Goal: Task Accomplishment & Management: Complete application form

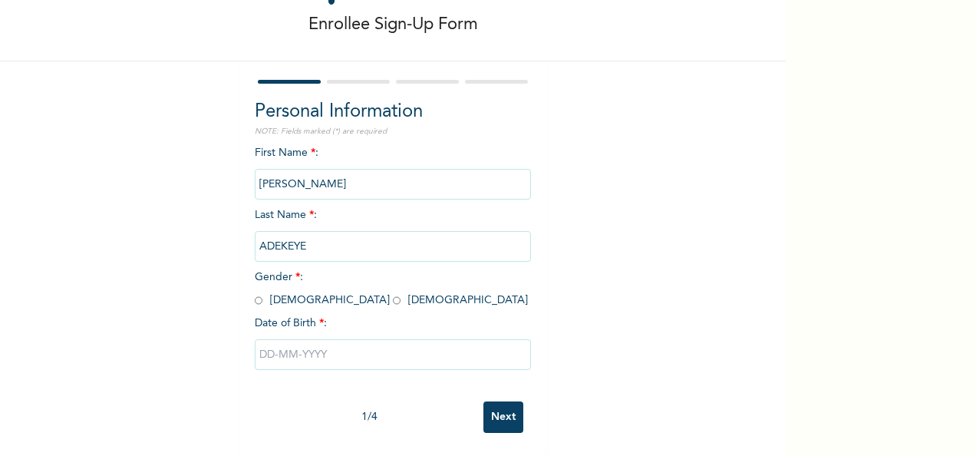
scroll to position [86, 0]
click at [393, 293] on input "radio" at bounding box center [397, 300] width 8 height 15
radio input "true"
click at [270, 339] on input "text" at bounding box center [393, 354] width 276 height 31
select select "8"
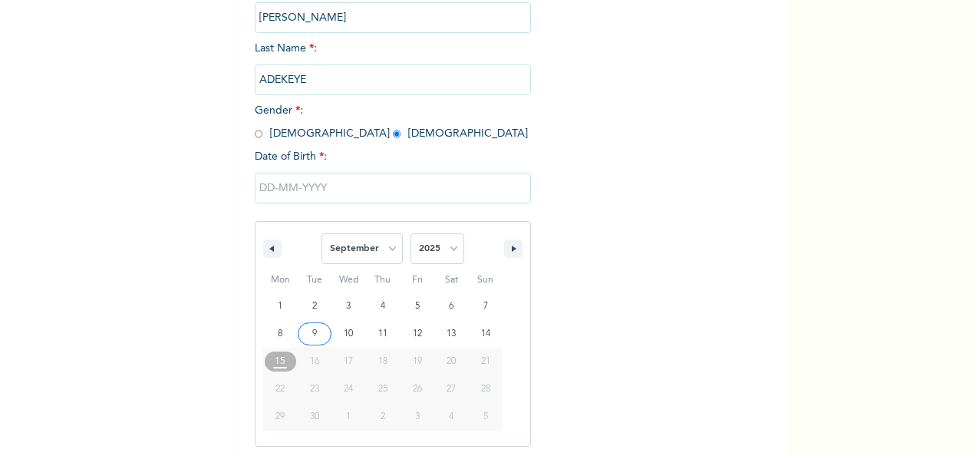
scroll to position [243, 0]
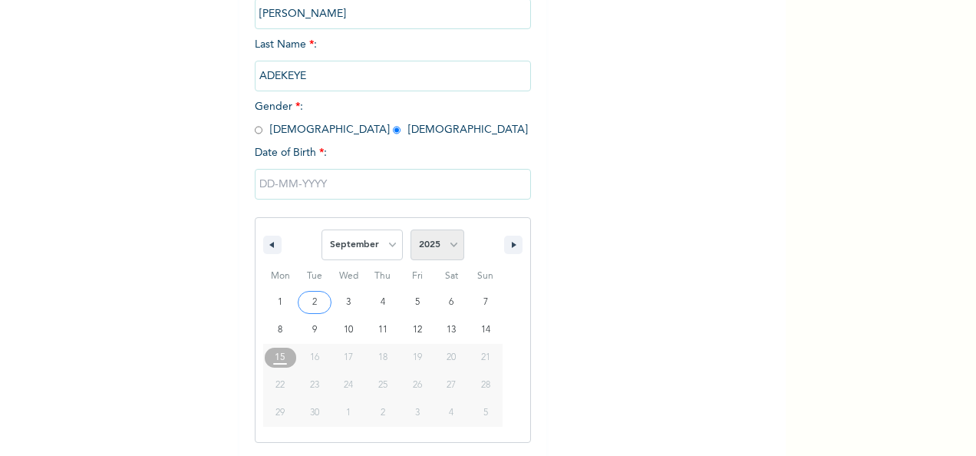
click at [451, 244] on select "2025 2024 2023 2022 2021 2020 2019 2018 2017 2016 2015 2014 2013 2012 2011 2010…" at bounding box center [438, 245] width 54 height 31
select select "2010"
click at [411, 231] on select "2025 2024 2023 2022 2021 2020 2019 2018 2017 2016 2015 2014 2013 2012 2011 2010…" at bounding box center [438, 245] width 54 height 31
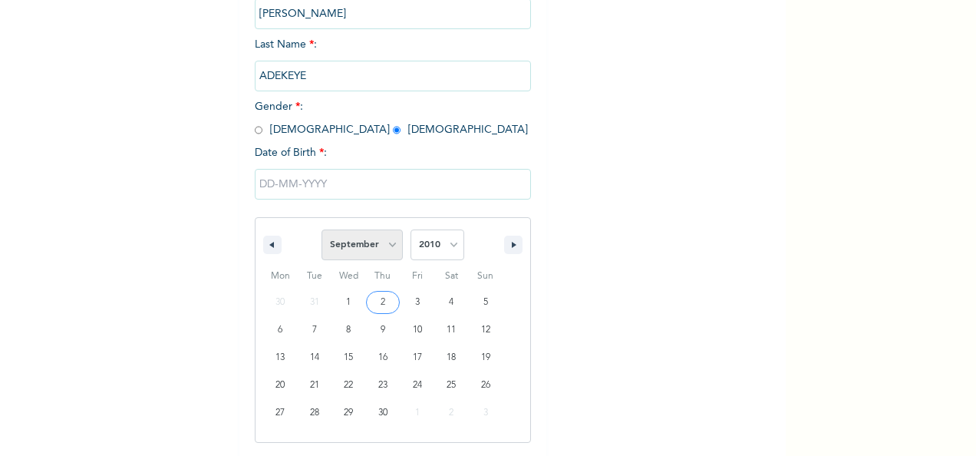
click at [389, 246] on select "January February March April May June July August September October November De…" at bounding box center [362, 245] width 81 height 31
select select "2"
click at [322, 231] on select "January February March April May June July August September October November De…" at bounding box center [362, 245] width 81 height 31
type input "[DATE]"
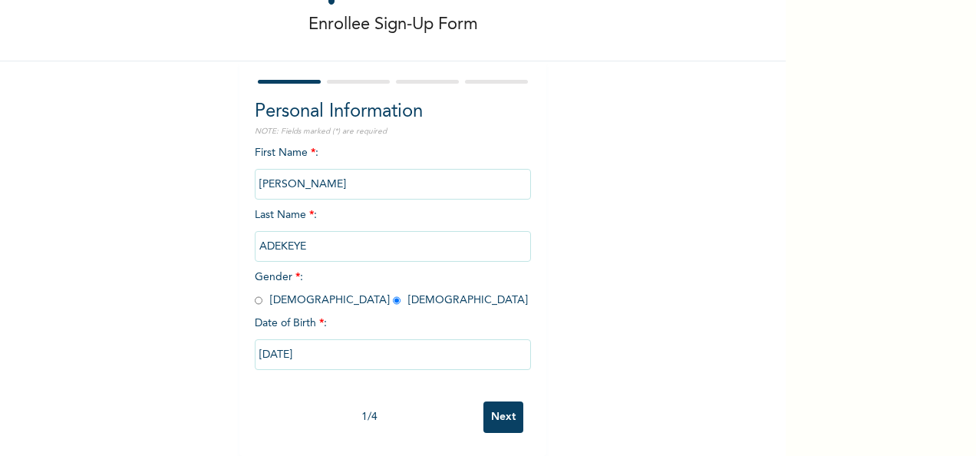
scroll to position [86, 0]
click at [506, 404] on input "Next" at bounding box center [504, 416] width 40 height 31
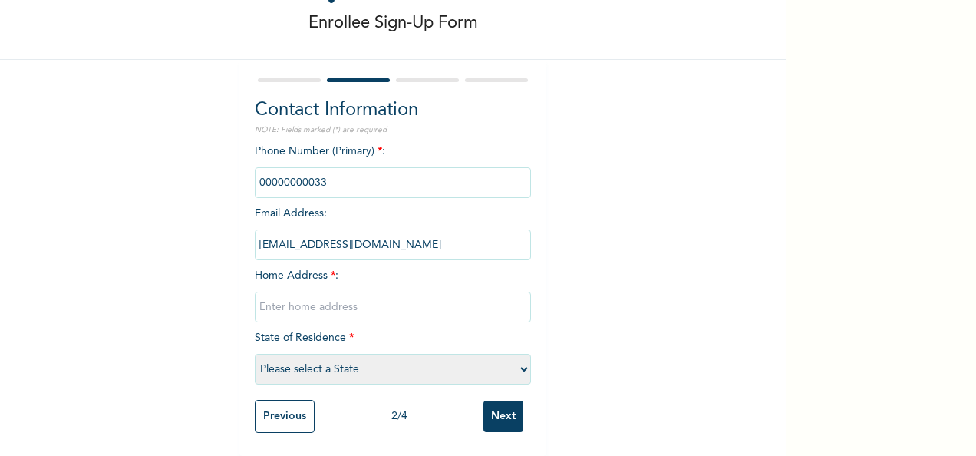
click at [315, 296] on input "text" at bounding box center [393, 307] width 276 height 31
type input "2 [GEOGRAPHIC_DATA] Ikosi Ketu [GEOGRAPHIC_DATA]"
click at [516, 354] on select "Please select a State [PERSON_NAME] (FCT) [PERSON_NAME] Ibom [GEOGRAPHIC_DATA] …" at bounding box center [393, 369] width 276 height 31
select select "25"
click at [255, 354] on select "Please select a State [PERSON_NAME] (FCT) [PERSON_NAME] Ibom [GEOGRAPHIC_DATA] …" at bounding box center [393, 369] width 276 height 31
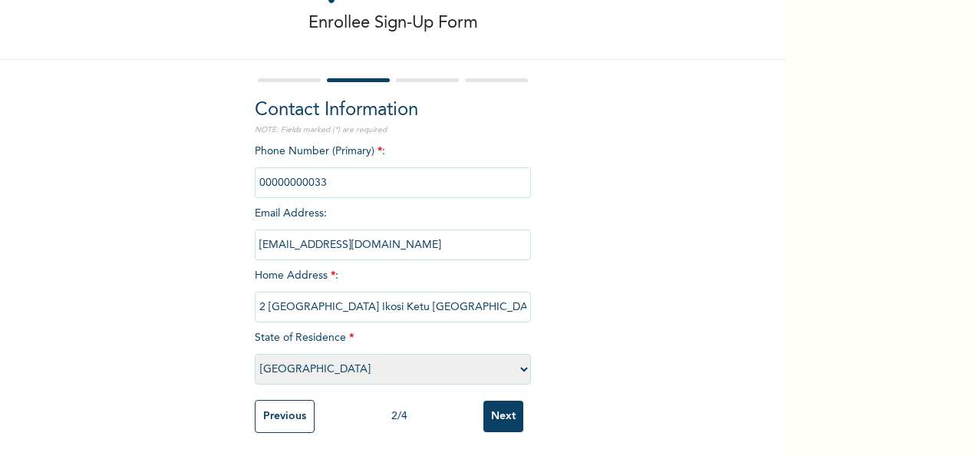
drag, startPoint x: 342, startPoint y: 168, endPoint x: 244, endPoint y: 172, distance: 97.6
click at [244, 172] on div "Contact Information NOTE: Fields marked (*) are required Phone Number (Primary)…" at bounding box center [392, 258] width 307 height 396
click at [357, 175] on input "phone" at bounding box center [393, 182] width 276 height 31
click at [349, 168] on input "phone" at bounding box center [393, 182] width 276 height 31
click at [375, 167] on input "phone" at bounding box center [393, 182] width 276 height 31
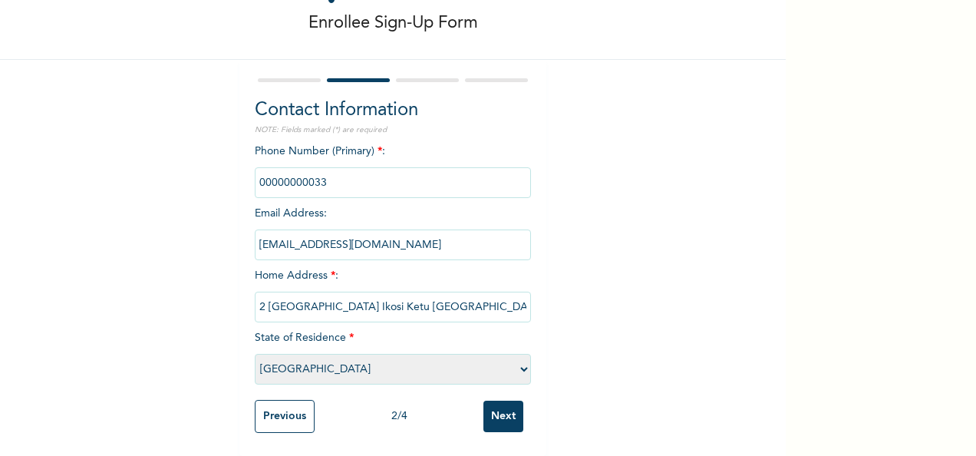
click at [375, 167] on input "phone" at bounding box center [393, 182] width 276 height 31
drag, startPoint x: 375, startPoint y: 167, endPoint x: 597, endPoint y: 200, distance: 224.2
click at [597, 198] on div "Enrollee Sign-Up Form Contact Information NOTE: Fields marked (*) are required …" at bounding box center [393, 191] width 786 height 530
click at [362, 167] on input "phone" at bounding box center [393, 182] width 276 height 31
click at [500, 407] on input "Next" at bounding box center [504, 416] width 40 height 31
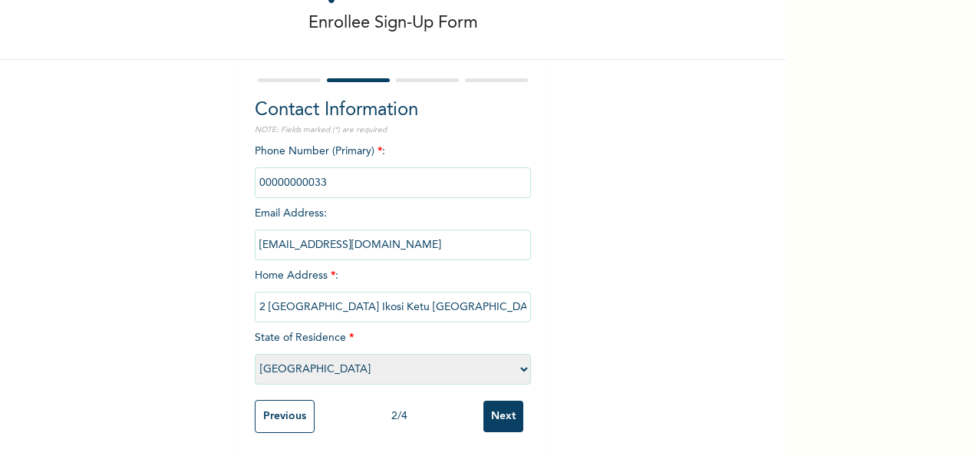
scroll to position [0, 0]
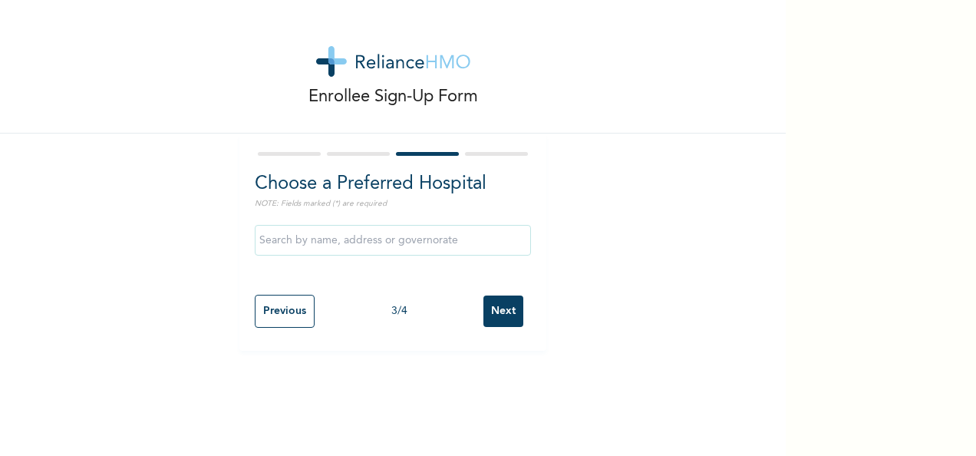
click at [369, 239] on input "text" at bounding box center [393, 240] width 276 height 31
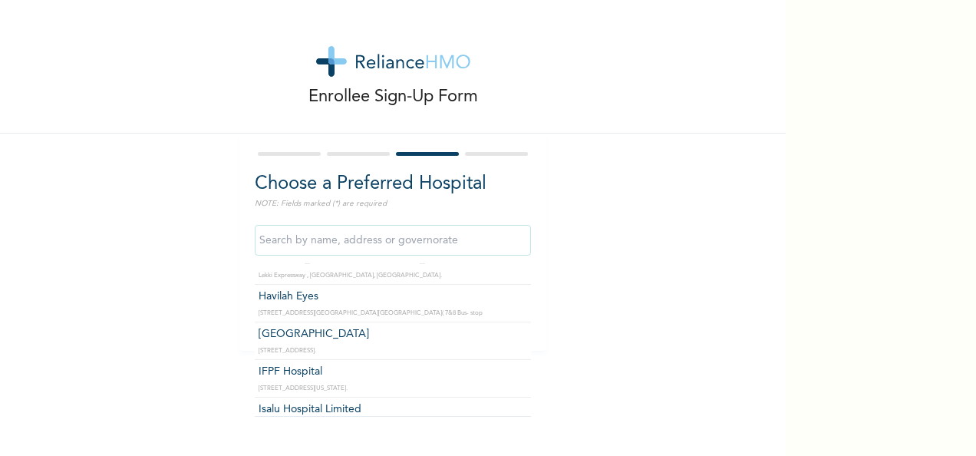
scroll to position [1305, 0]
click at [401, 242] on input "text" at bounding box center [393, 240] width 276 height 31
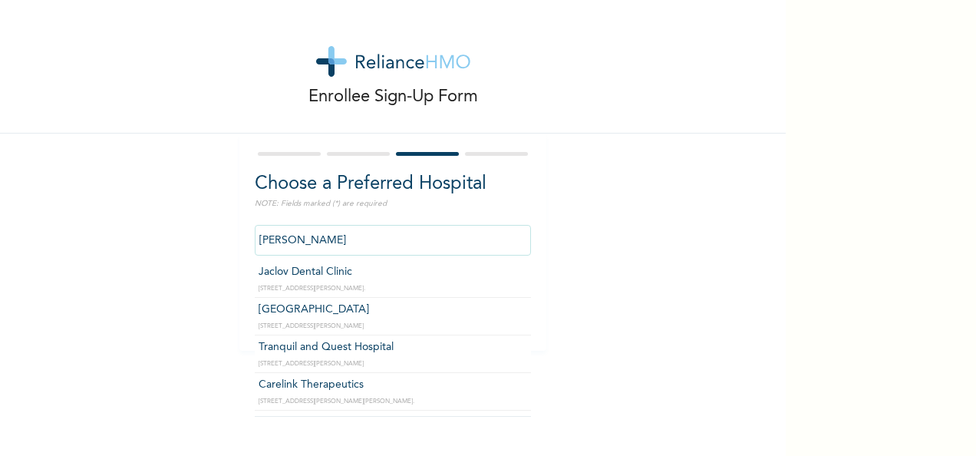
scroll to position [537, 0]
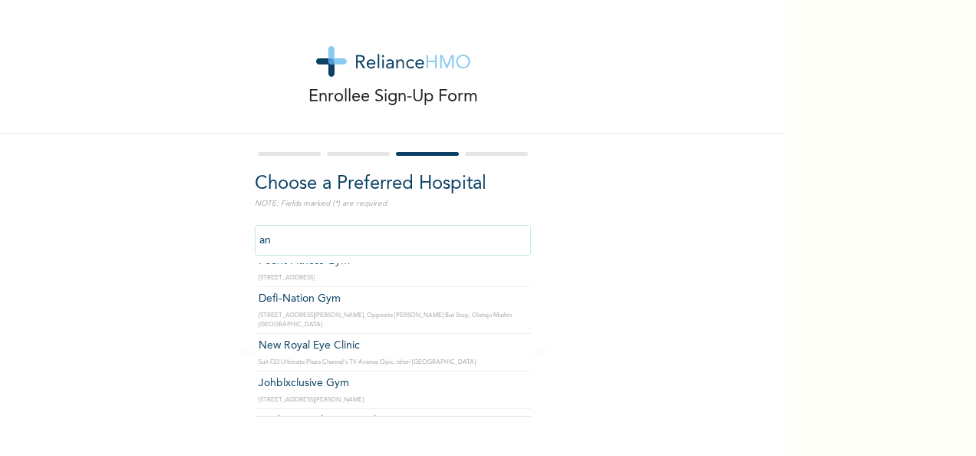
type input "a"
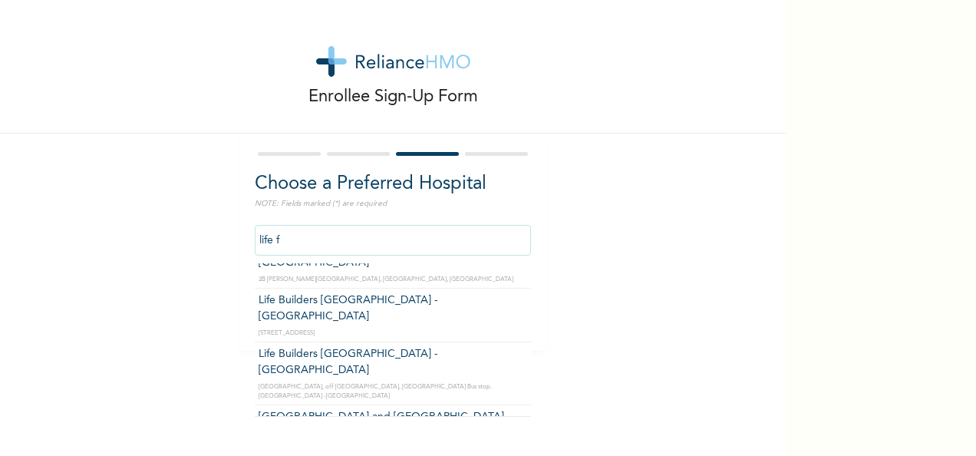
scroll to position [0, 0]
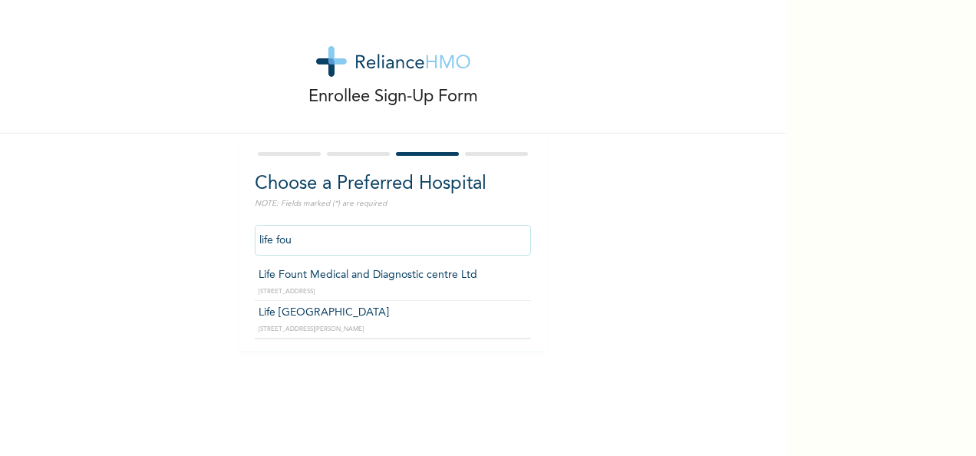
type input "Life [GEOGRAPHIC_DATA]"
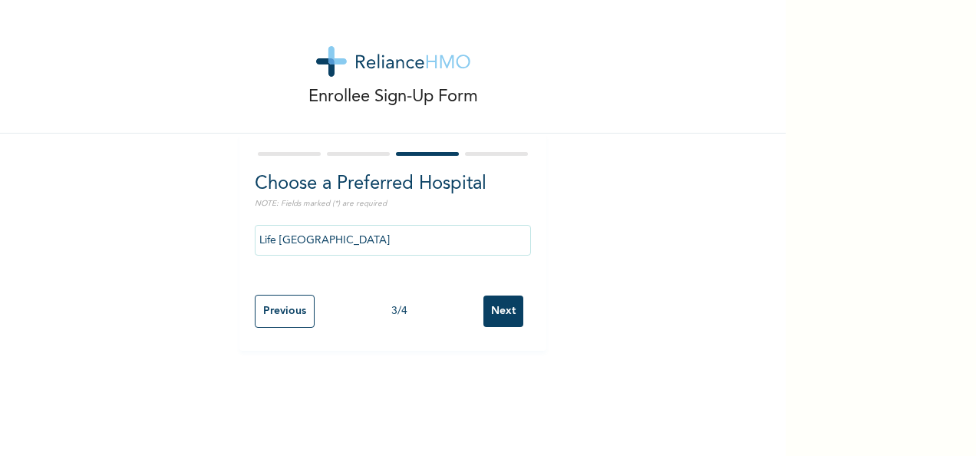
click at [497, 314] on input "Next" at bounding box center [504, 311] width 40 height 31
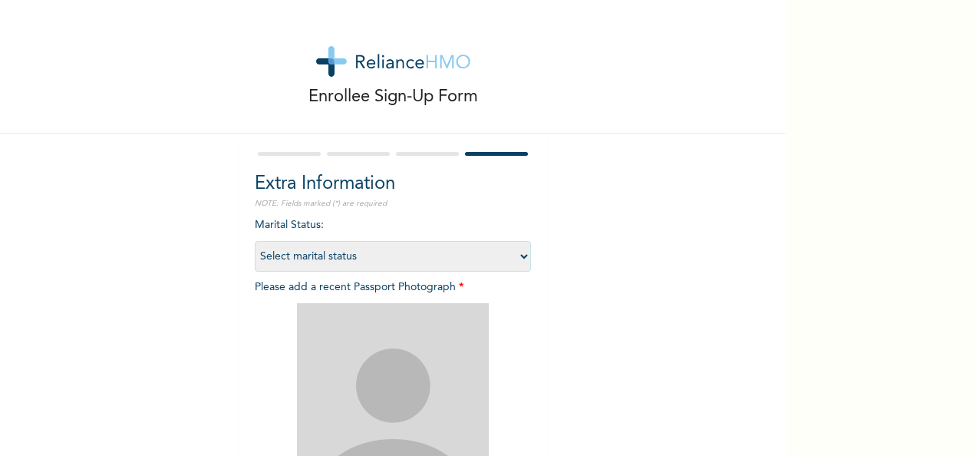
click at [519, 255] on select "Select marital status [DEMOGRAPHIC_DATA] Married [DEMOGRAPHIC_DATA] Widow/[DEMO…" at bounding box center [393, 256] width 276 height 31
select select "1"
click at [255, 241] on select "Select marital status [DEMOGRAPHIC_DATA] Married [DEMOGRAPHIC_DATA] Widow/[DEMO…" at bounding box center [393, 256] width 276 height 31
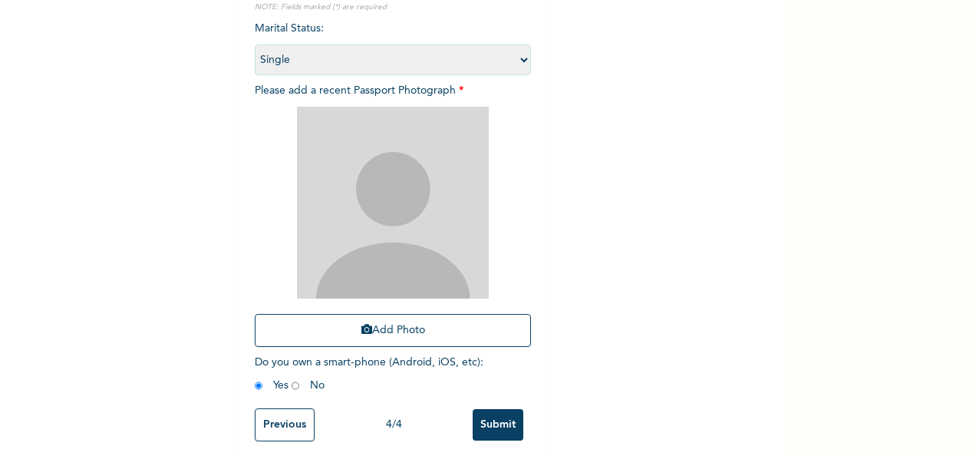
scroll to position [218, 0]
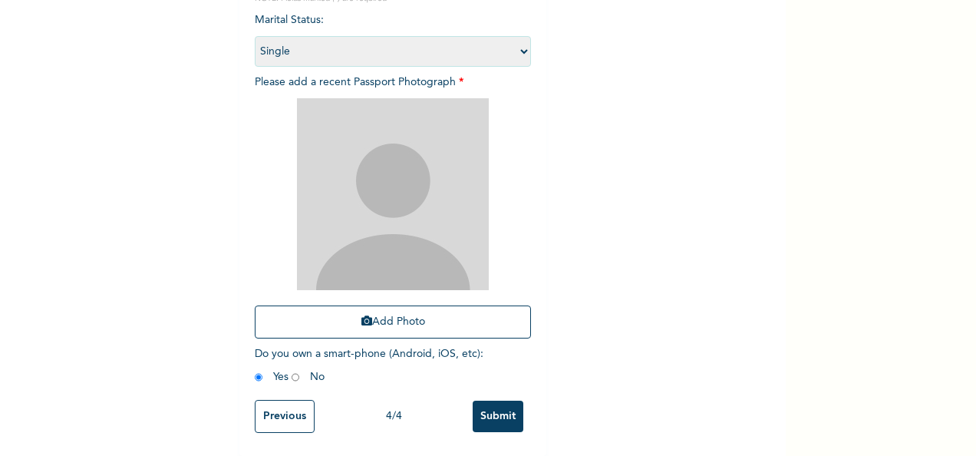
click at [292, 370] on input "radio" at bounding box center [296, 377] width 8 height 15
radio input "true"
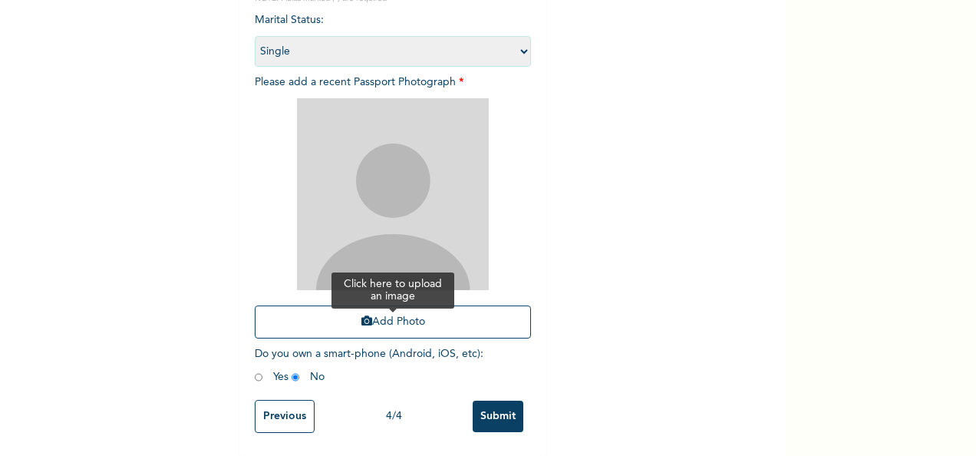
click at [398, 312] on button "Add Photo" at bounding box center [393, 322] width 276 height 33
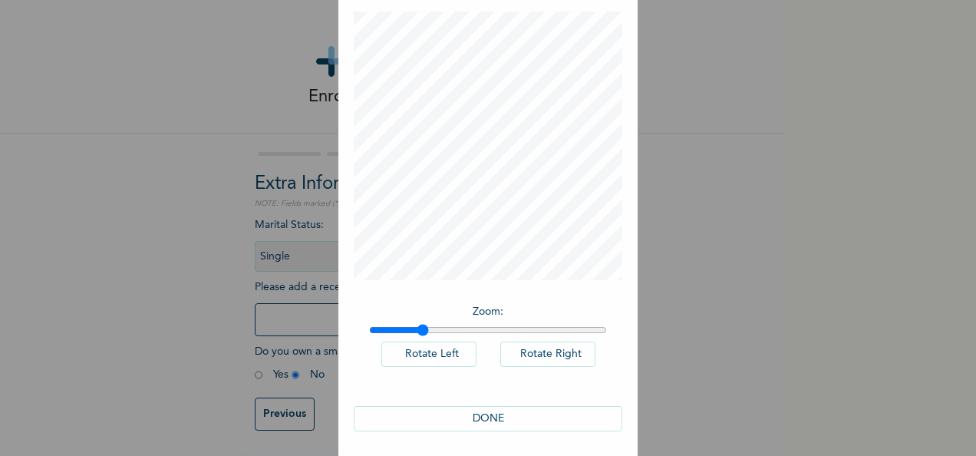
scroll to position [79, 0]
type input "1.21"
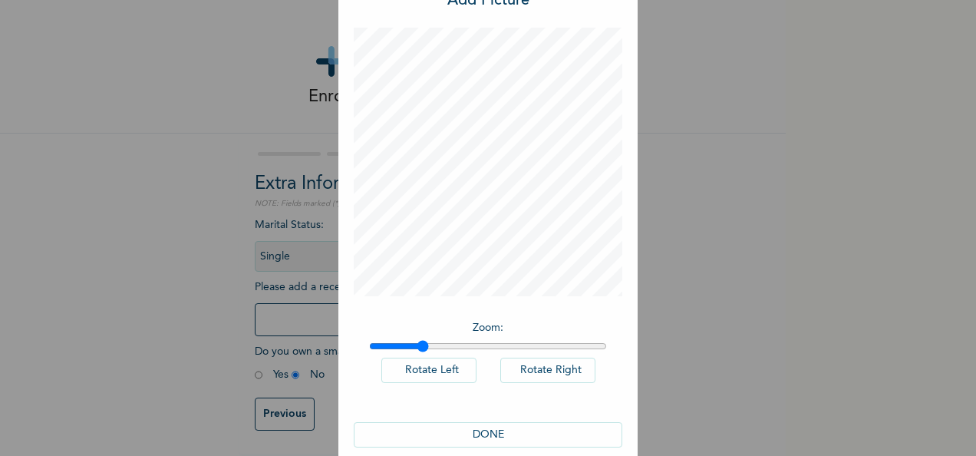
scroll to position [67, 0]
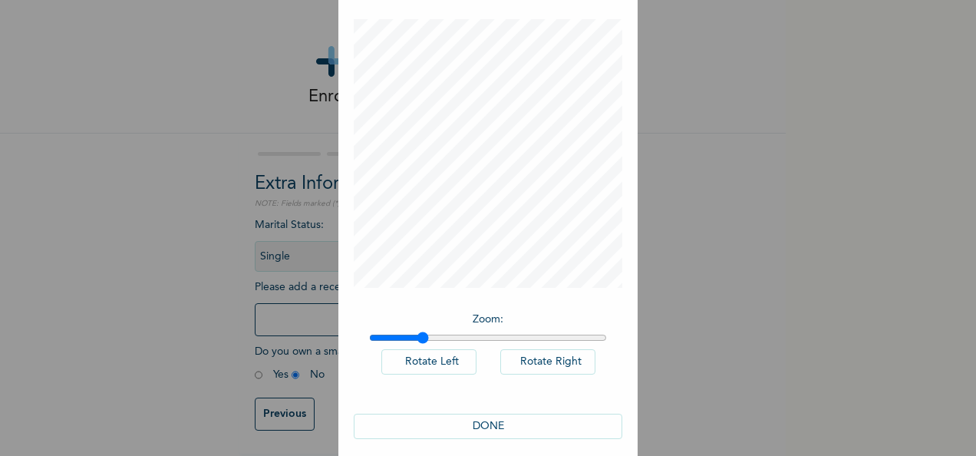
click at [487, 428] on button "DONE" at bounding box center [488, 426] width 269 height 25
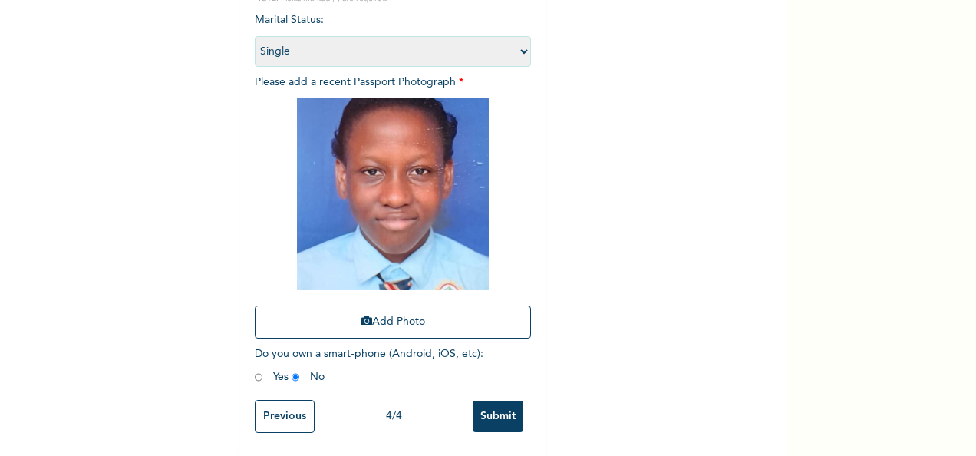
scroll to position [218, 0]
click at [499, 402] on input "Submit" at bounding box center [498, 416] width 51 height 31
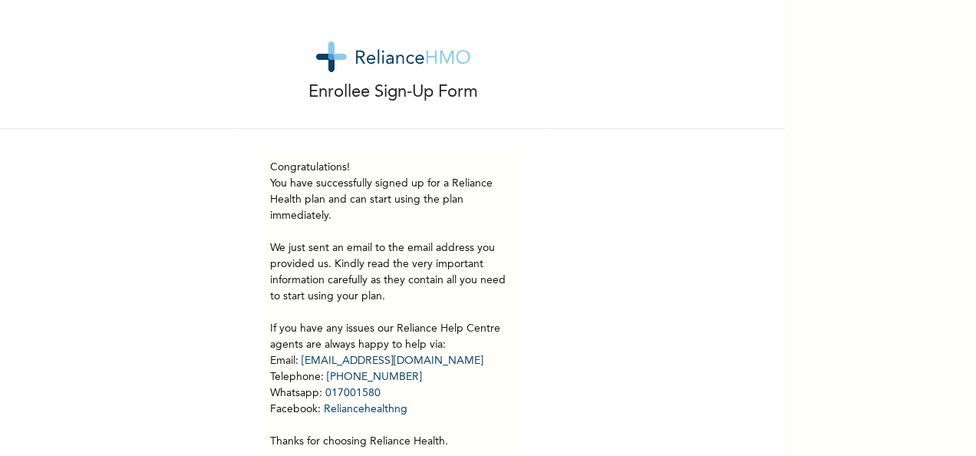
scroll to position [2, 0]
